Goal: Complete application form

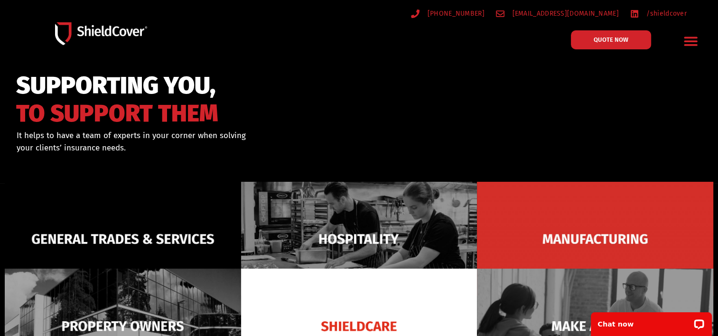
click at [693, 43] on icon "Menu Toggle" at bounding box center [690, 41] width 15 height 15
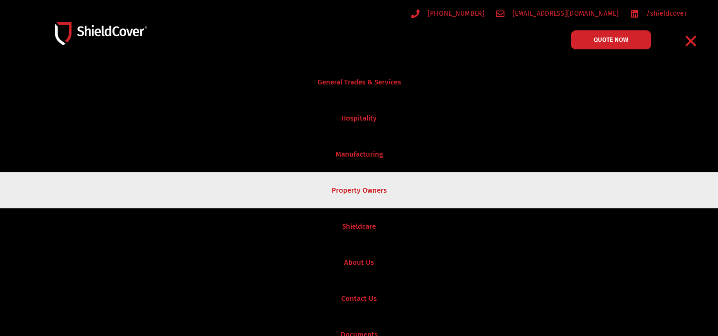
scroll to position [17, 0]
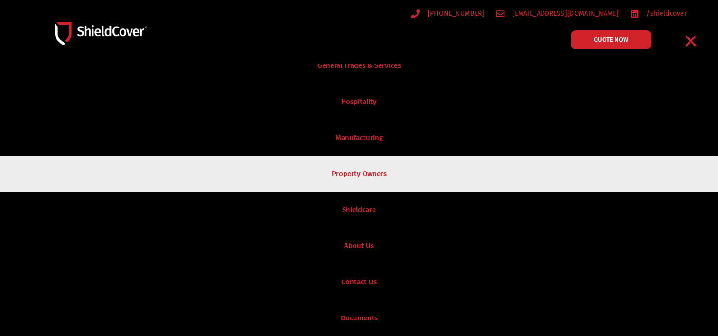
click at [330, 178] on link "Property Owners" at bounding box center [359, 174] width 718 height 36
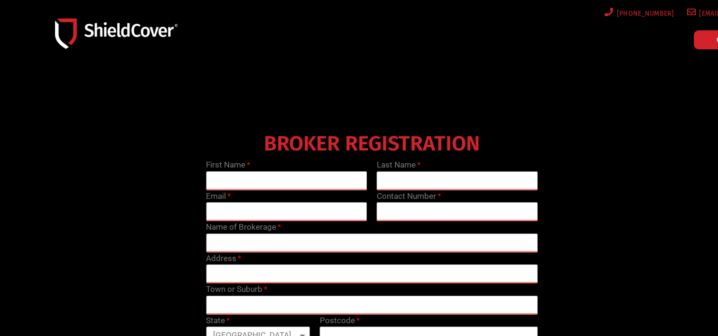
click at [270, 176] on input "text" at bounding box center [286, 180] width 161 height 19
click at [98, 37] on img at bounding box center [116, 33] width 122 height 30
